Goal: Task Accomplishment & Management: Manage account settings

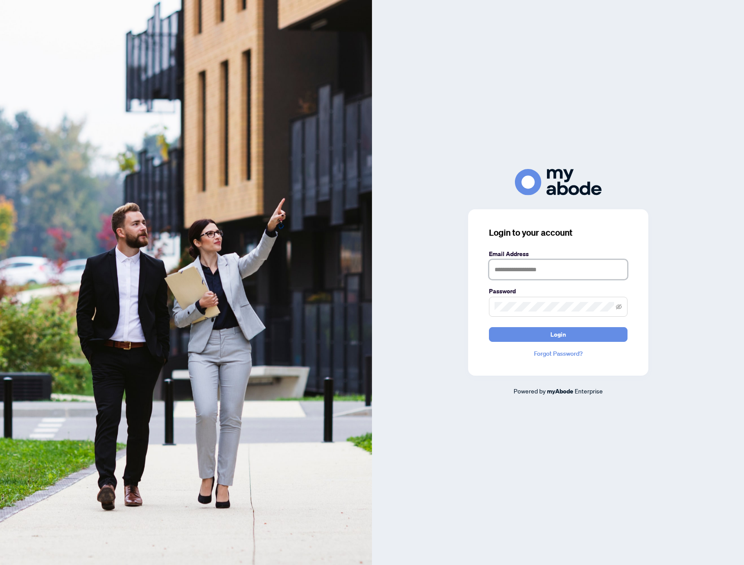
click at [532, 272] on input "text" at bounding box center [558, 270] width 139 height 20
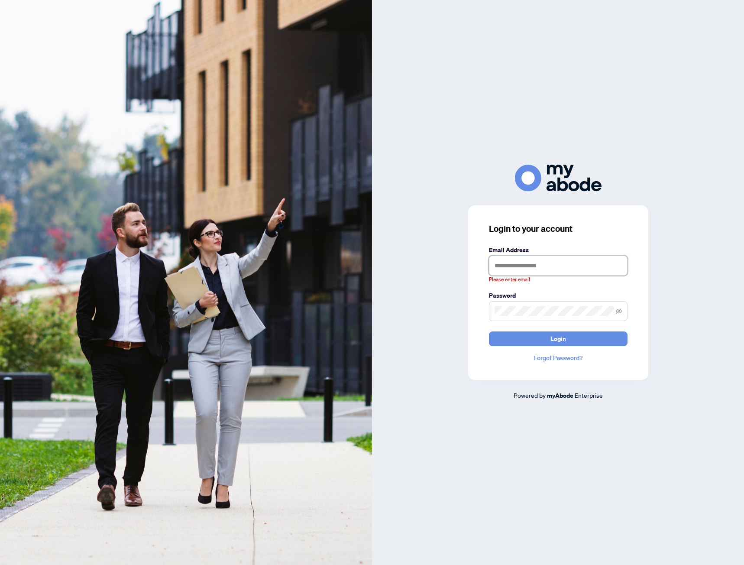
type input "**********"
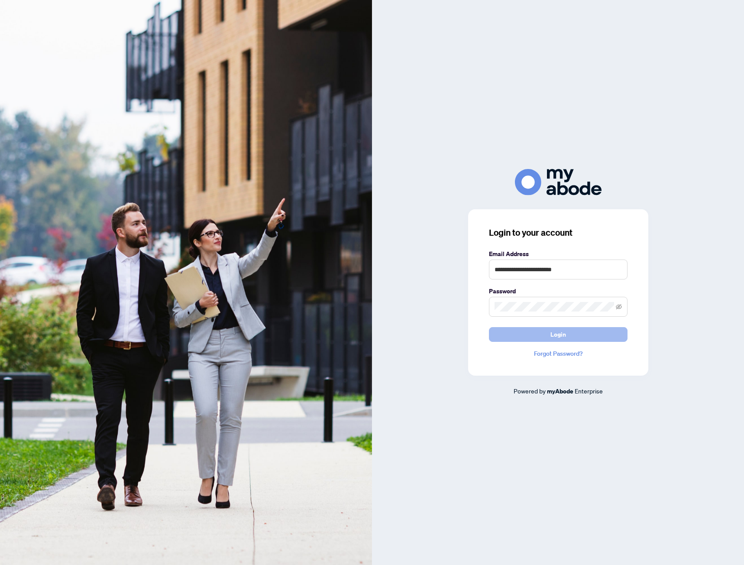
click at [560, 339] on span "Login" at bounding box center [559, 335] width 16 height 14
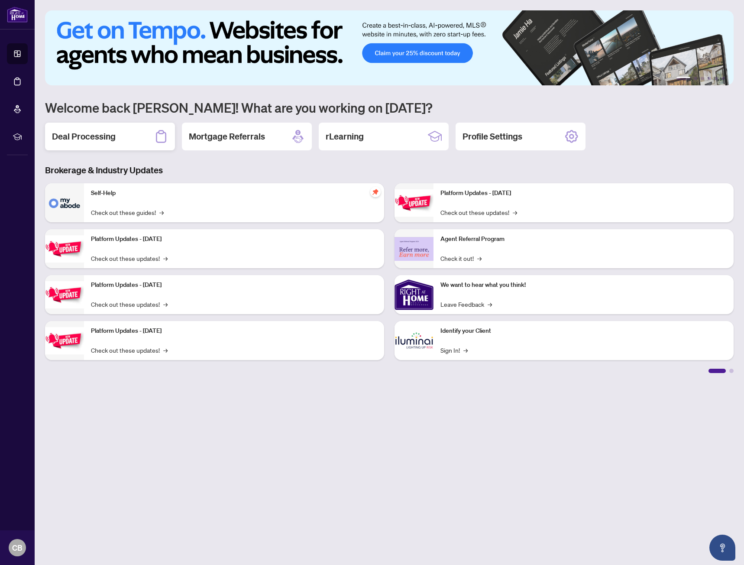
click at [94, 143] on h2 "Deal Processing" at bounding box center [84, 136] width 64 height 12
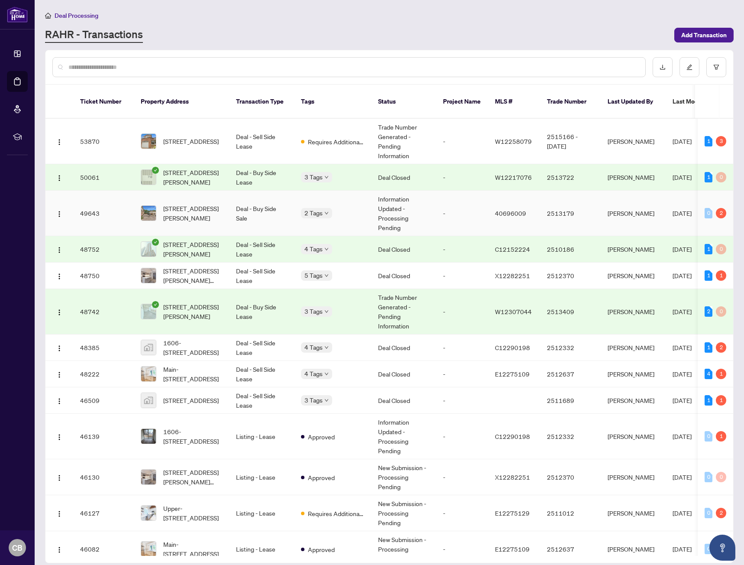
click at [299, 205] on td "2 Tags" at bounding box center [332, 213] width 77 height 45
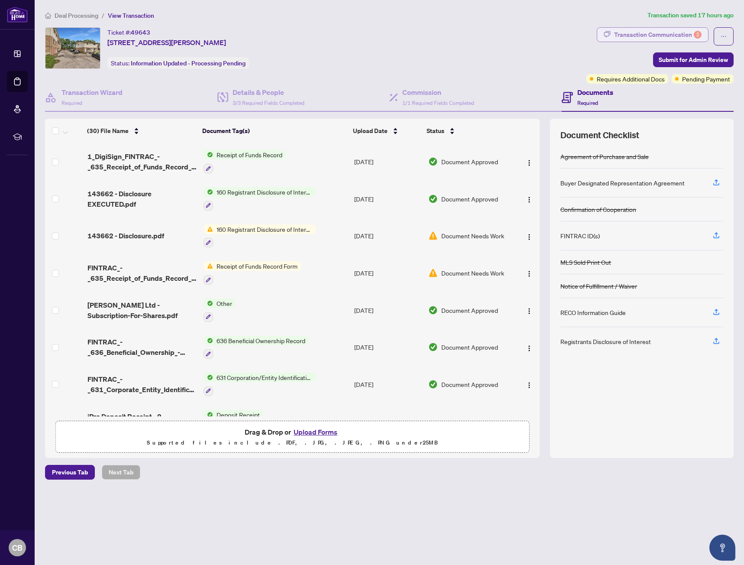
click at [656, 31] on div "Transaction Communication 2" at bounding box center [658, 35] width 88 height 14
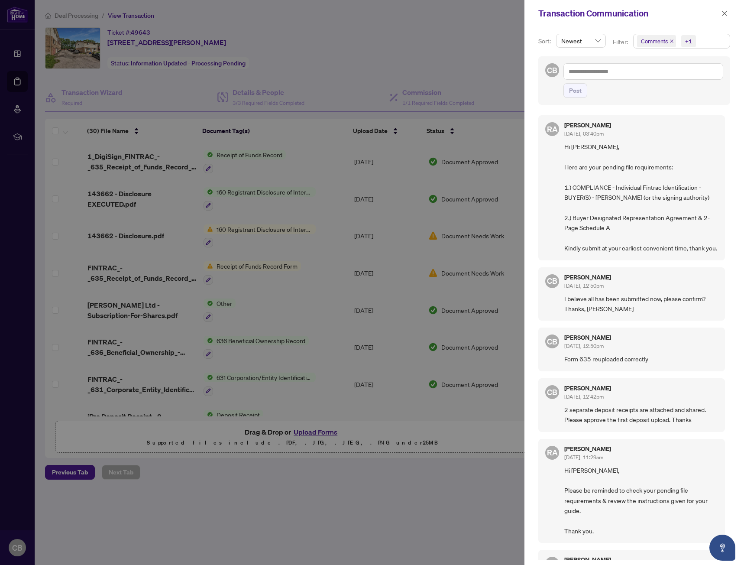
click at [460, 25] on div at bounding box center [372, 282] width 744 height 565
click at [725, 13] on icon "close" at bounding box center [725, 13] width 5 height 5
